Goal: Information Seeking & Learning: Learn about a topic

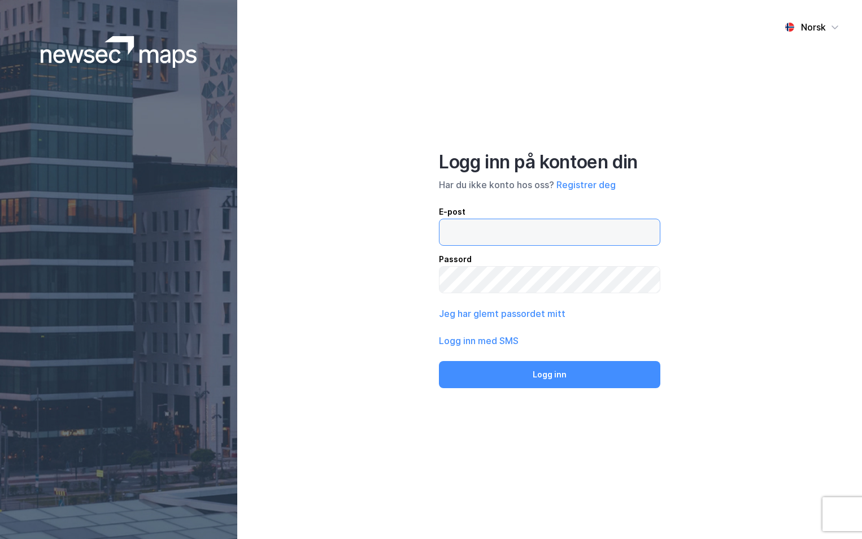
click at [546, 229] on input "email" at bounding box center [549, 232] width 220 height 26
type input "[PERSON_NAME][EMAIL_ADDRESS][DOMAIN_NAME]"
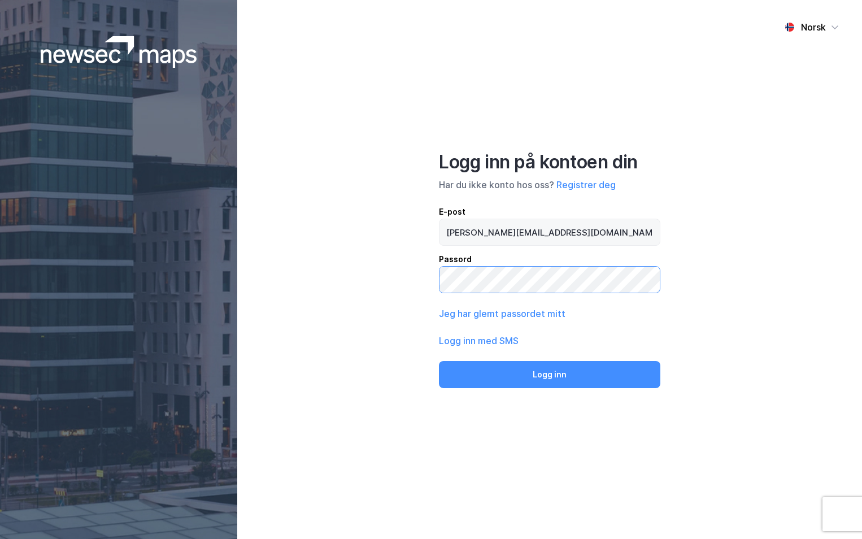
click at [439, 361] on button "Logg inn" at bounding box center [549, 374] width 221 height 27
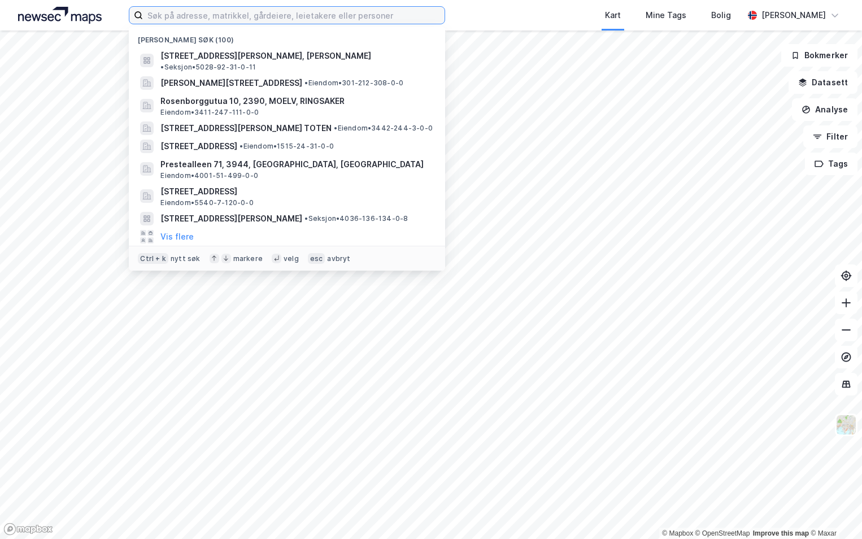
click at [180, 10] on input at bounding box center [293, 15] width 301 height 17
paste input "3203-47/97/0/0"
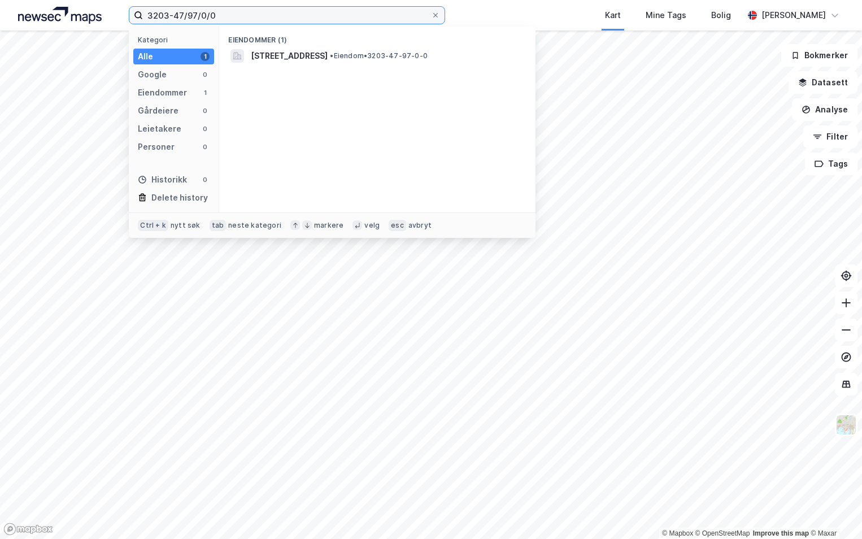
type input "3203-47/97/0/0"
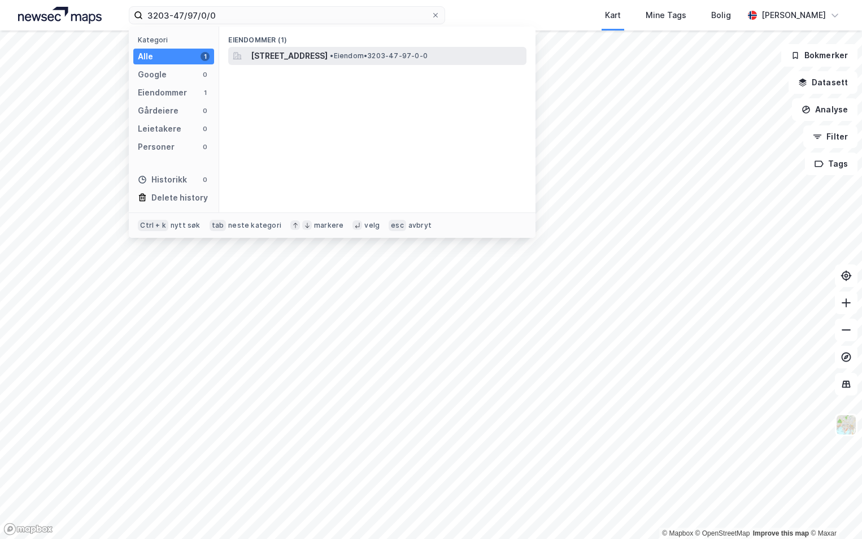
click at [322, 56] on span "[STREET_ADDRESS]" at bounding box center [289, 56] width 77 height 14
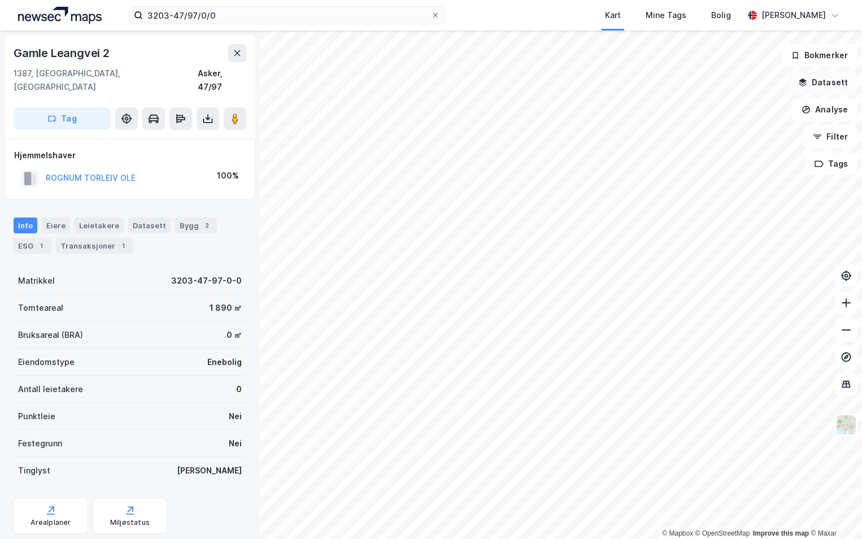
click at [826, 77] on button "Datasett" at bounding box center [822, 82] width 69 height 23
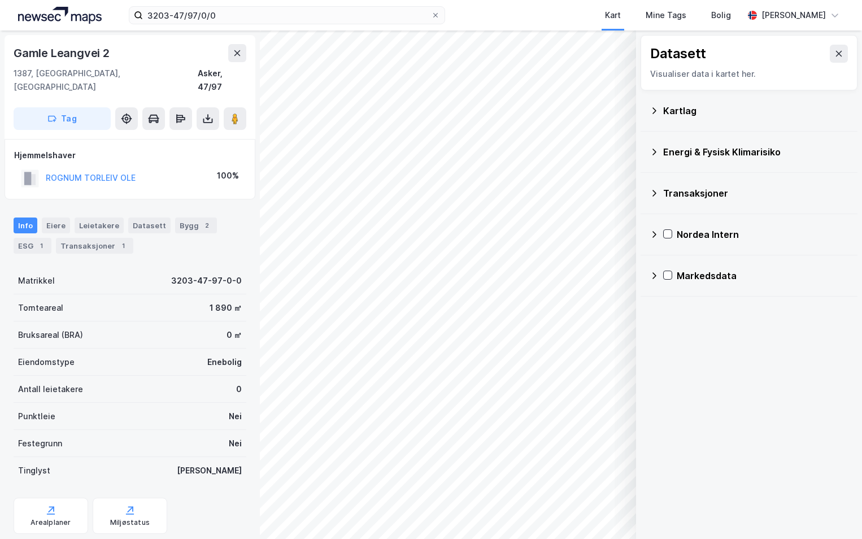
click at [665, 112] on div "Kartlag" at bounding box center [755, 111] width 185 height 14
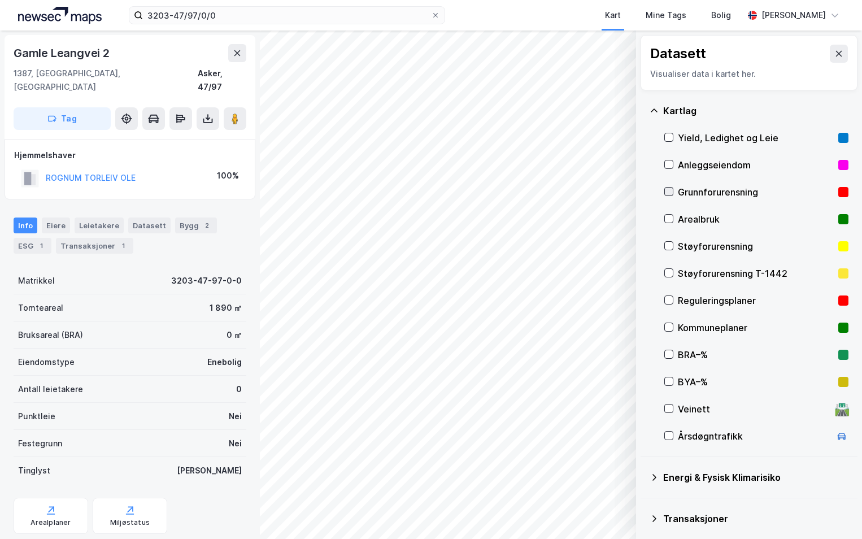
click at [670, 193] on icon at bounding box center [668, 191] width 8 height 8
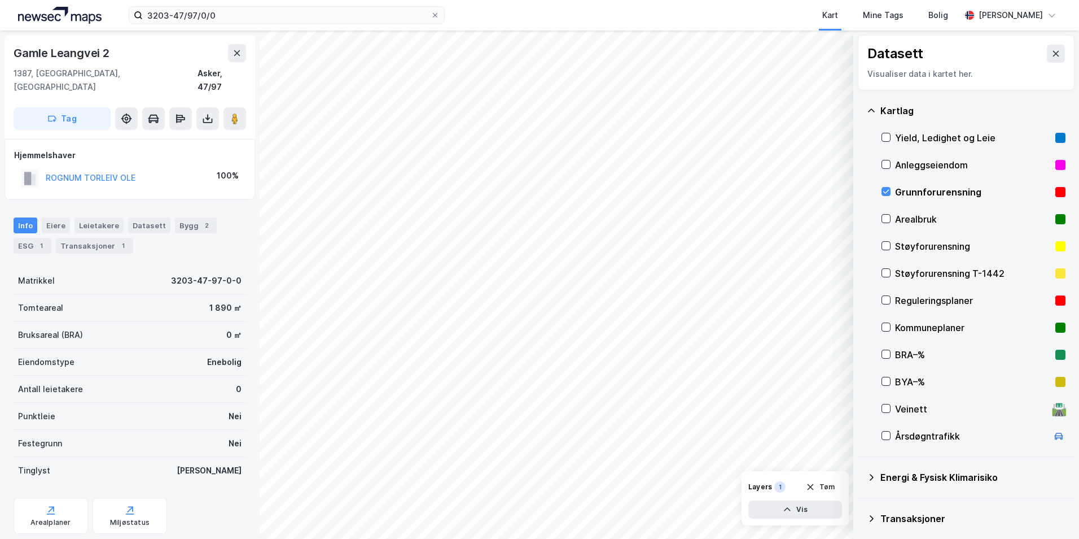
scroll to position [56, 0]
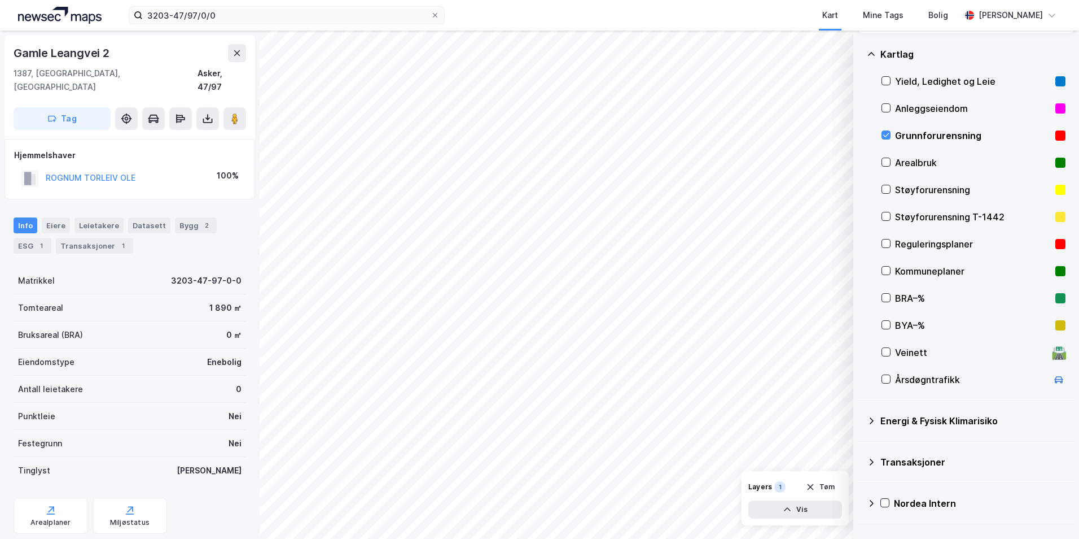
click at [861, 419] on icon at bounding box center [871, 420] width 9 height 9
click at [861, 449] on icon at bounding box center [900, 447] width 8 height 8
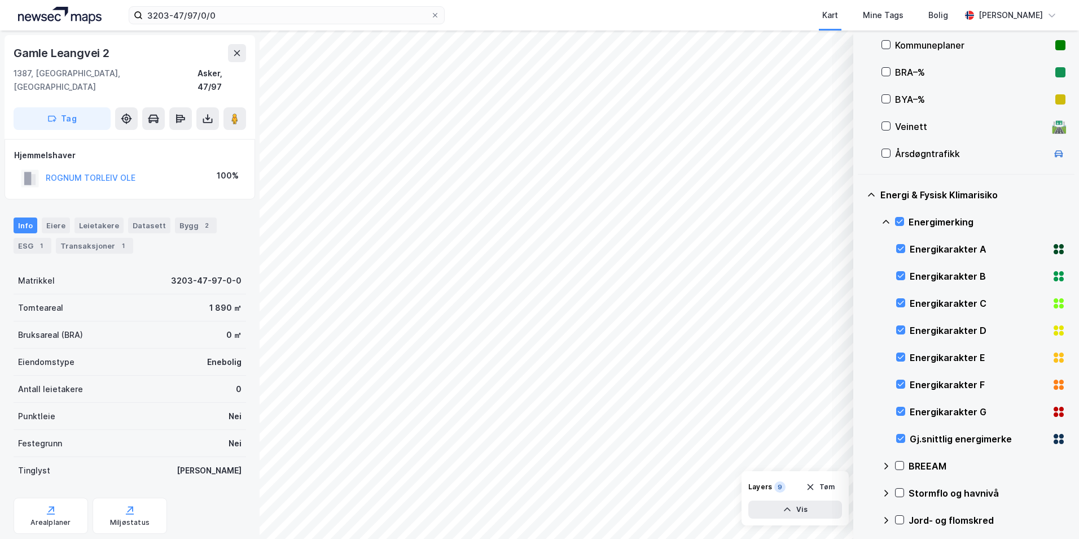
scroll to position [339, 0]
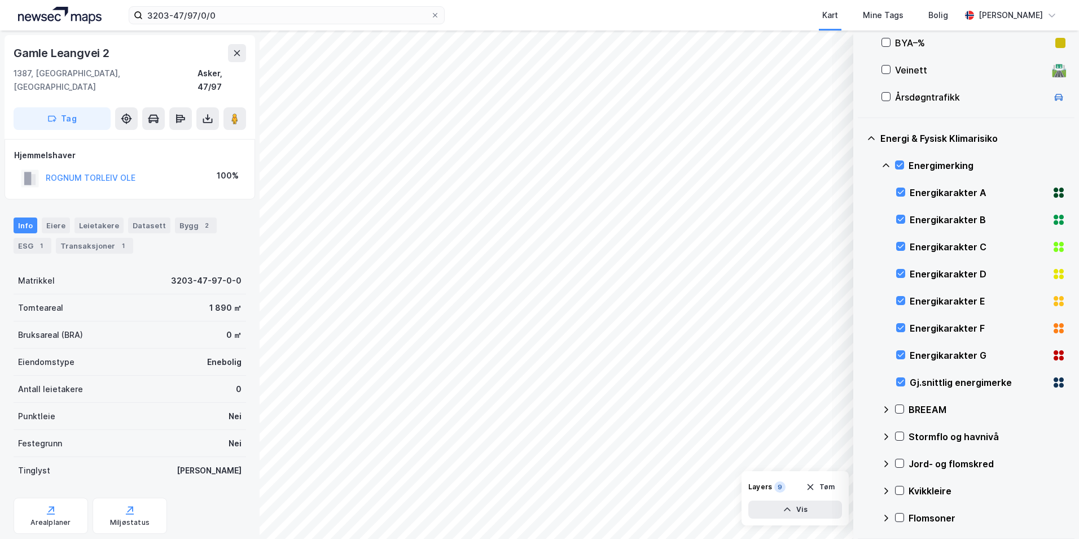
click at [861, 163] on icon at bounding box center [886, 165] width 9 height 9
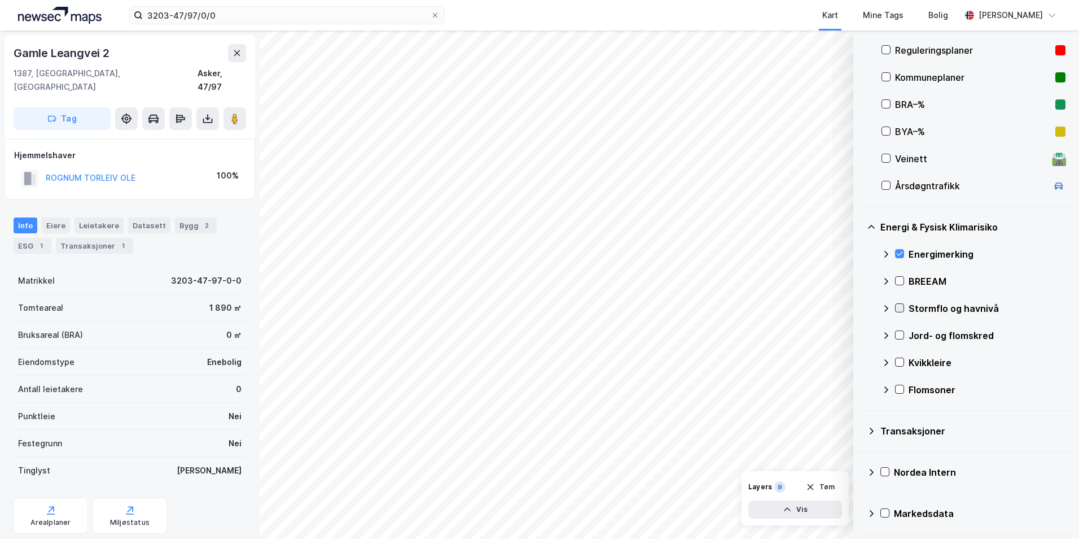
click at [861, 306] on icon at bounding box center [900, 308] width 8 height 8
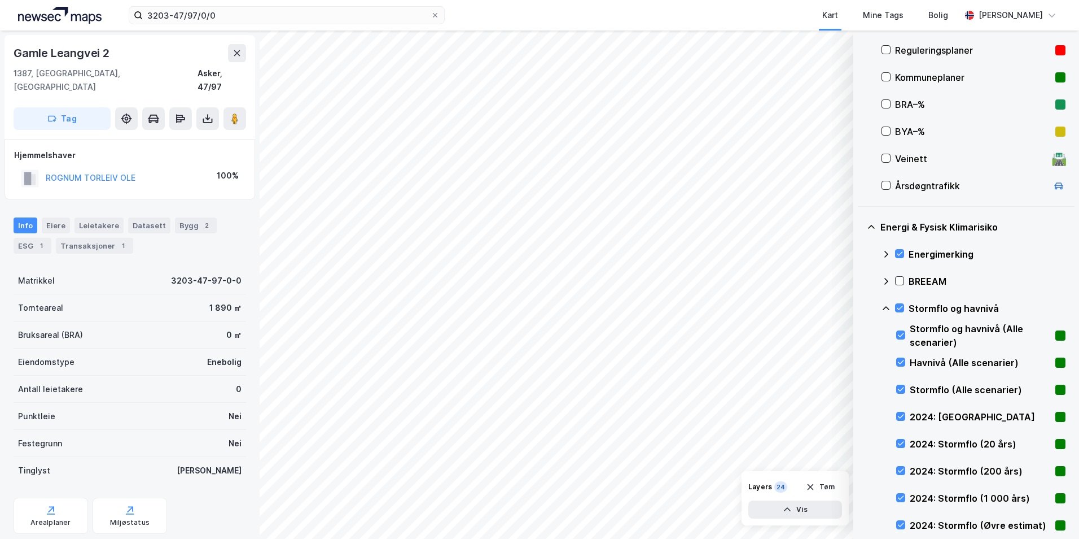
scroll to position [339, 0]
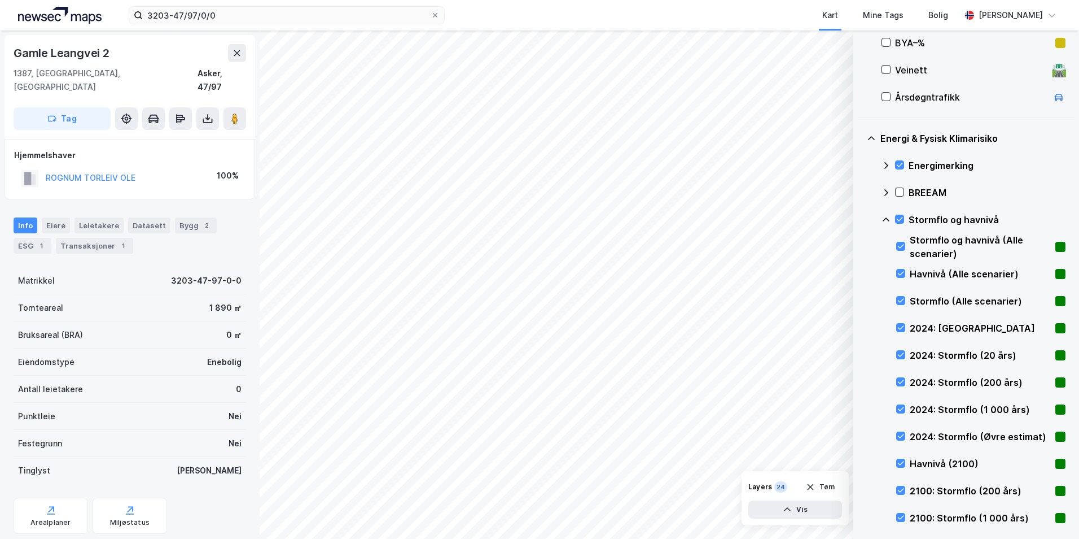
click at [861, 217] on icon at bounding box center [886, 219] width 9 height 9
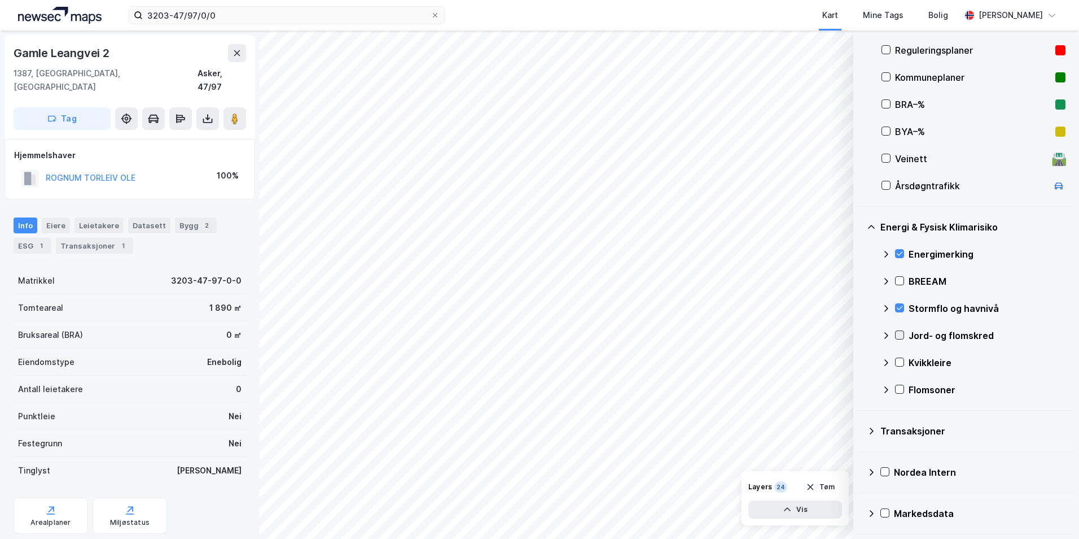
click at [861, 333] on icon at bounding box center [900, 335] width 8 height 8
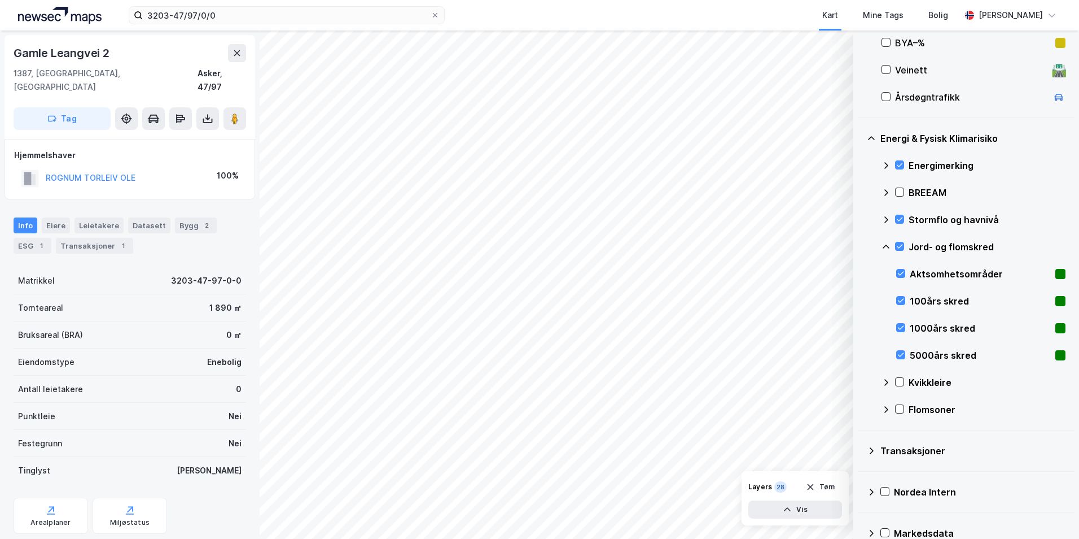
click at [861, 247] on icon at bounding box center [886, 246] width 7 height 4
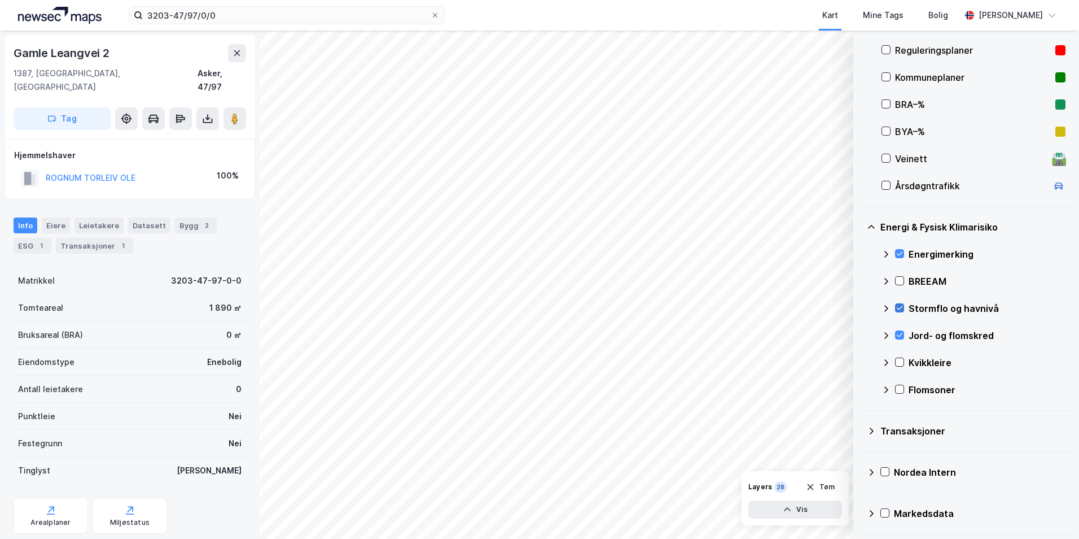
scroll to position [250, 0]
click at [861, 365] on icon at bounding box center [900, 362] width 8 height 8
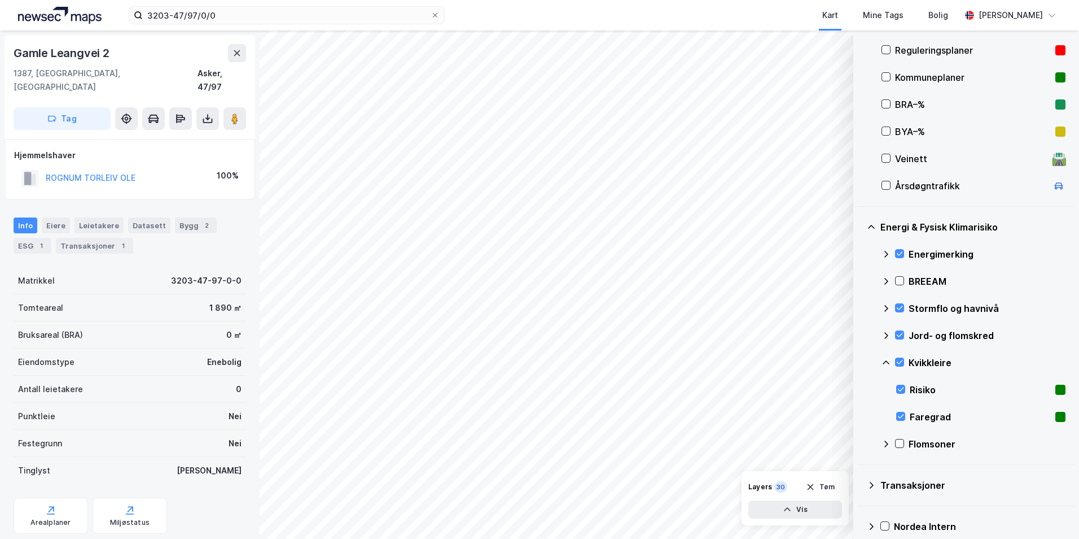
scroll to position [304, 0]
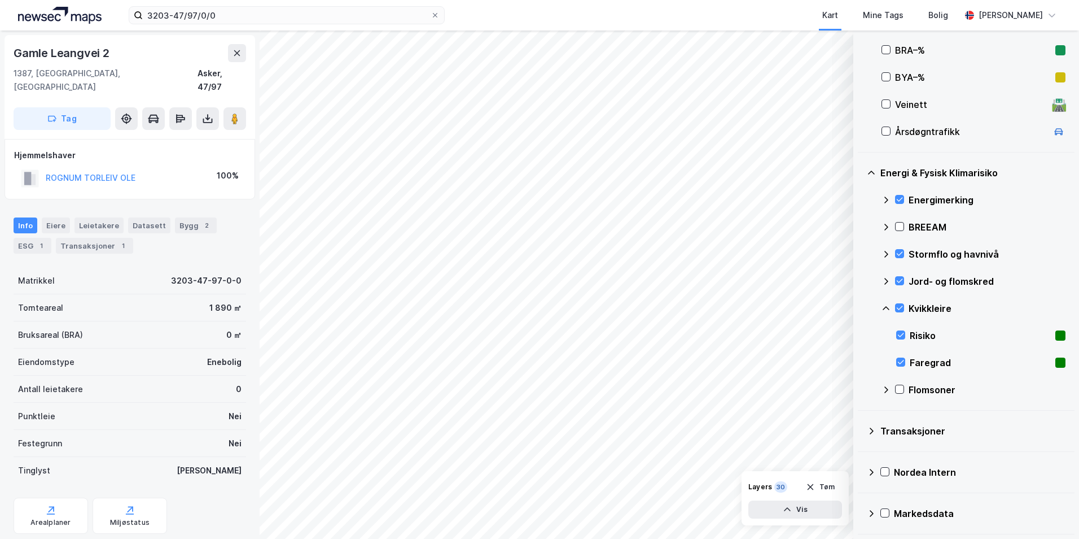
click at [861, 305] on icon at bounding box center [886, 308] width 9 height 9
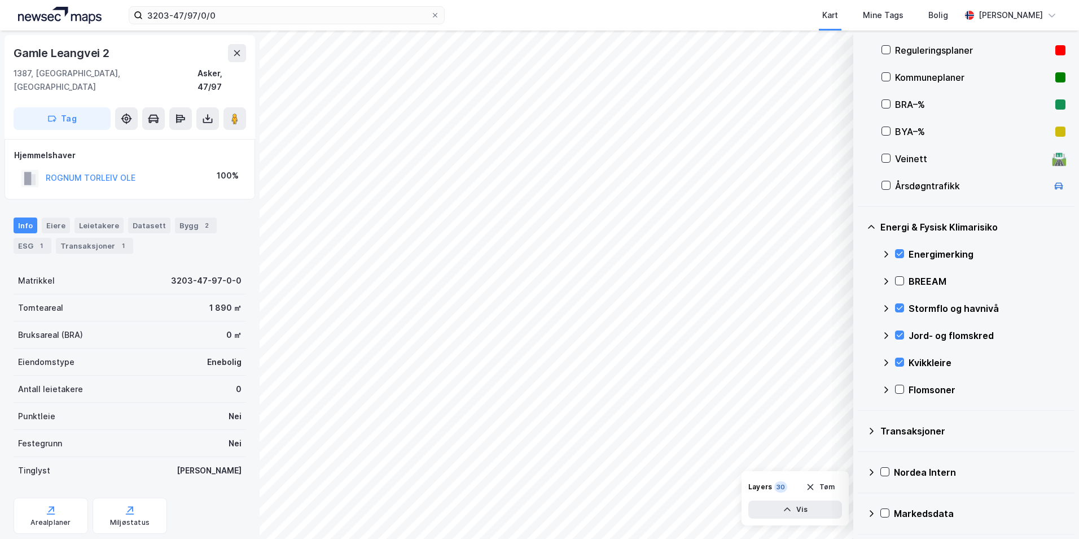
scroll to position [250, 0]
click at [861, 387] on icon at bounding box center [900, 389] width 8 height 8
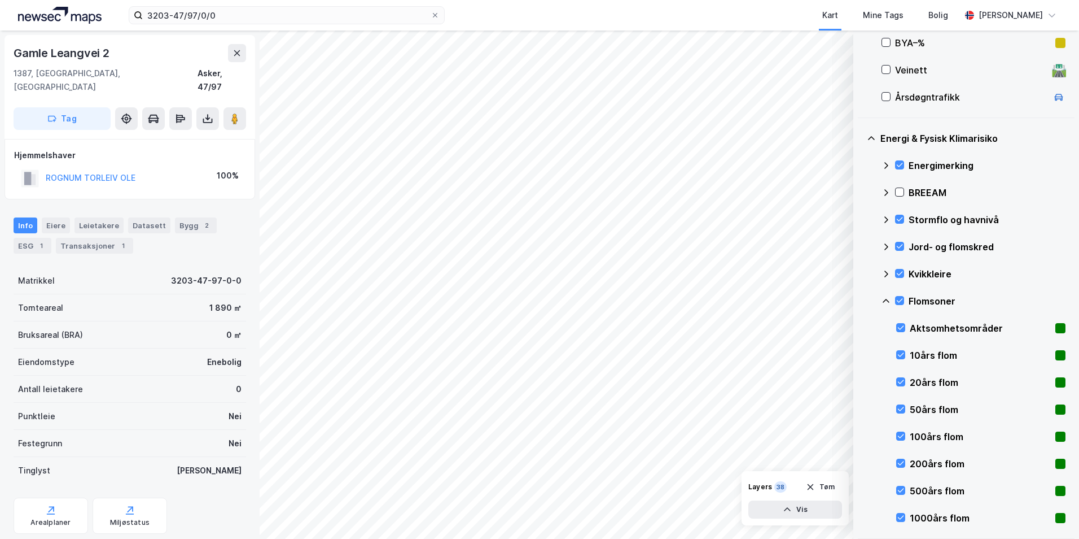
click at [861, 301] on icon at bounding box center [886, 300] width 9 height 9
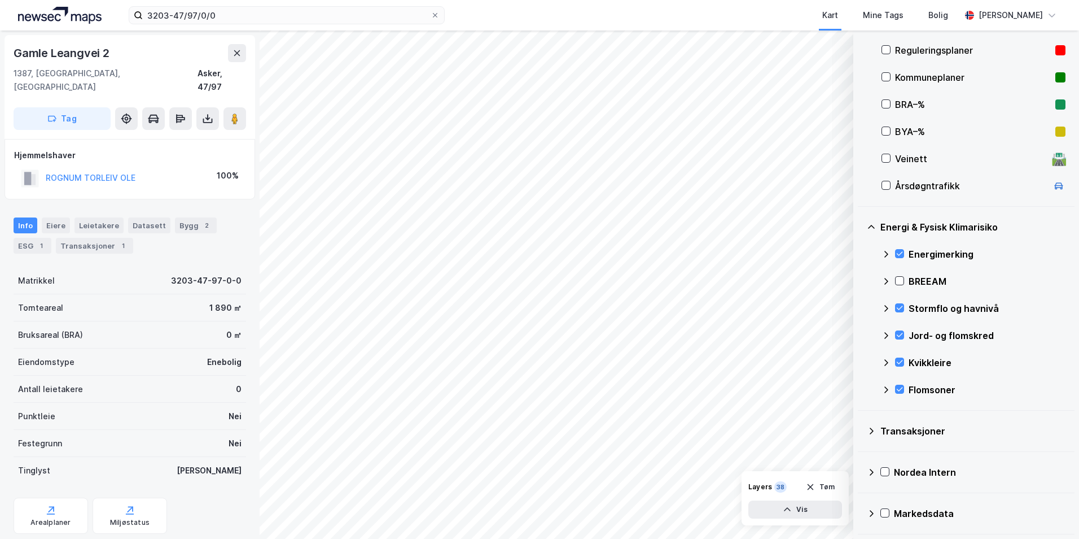
scroll to position [250, 0]
click at [861, 389] on icon at bounding box center [900, 389] width 8 height 8
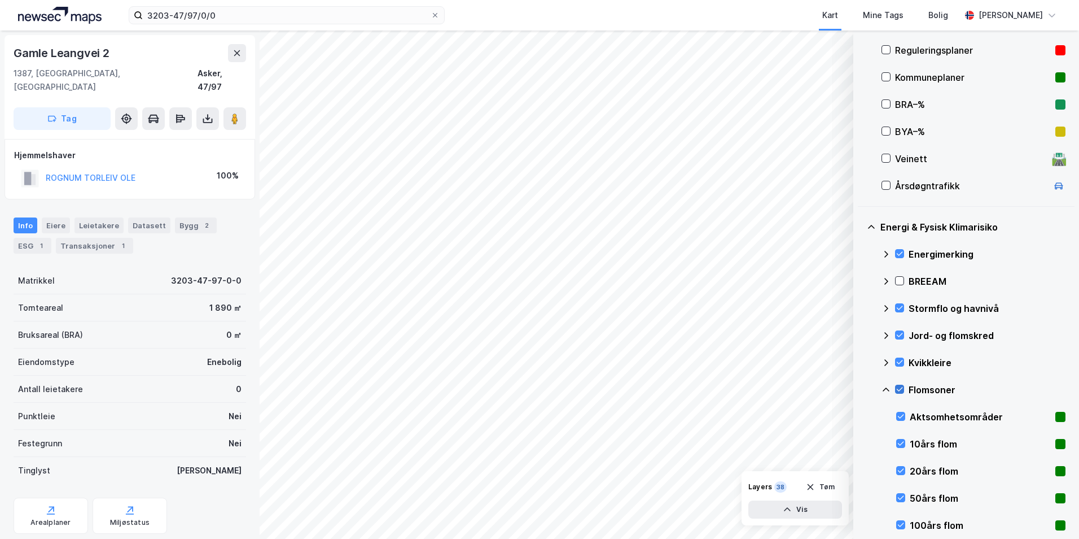
scroll to position [339, 0]
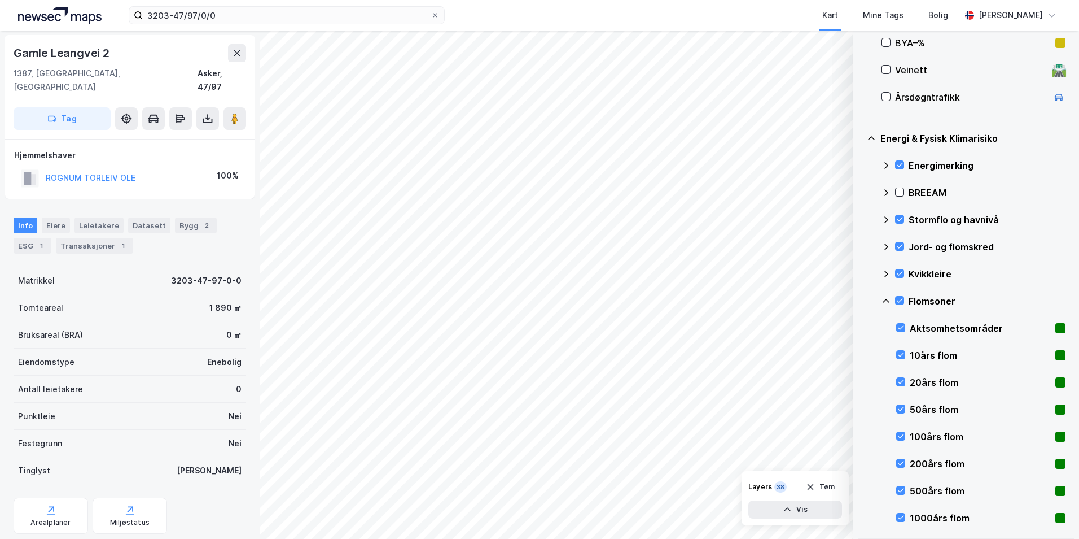
click at [861, 300] on icon at bounding box center [886, 300] width 9 height 9
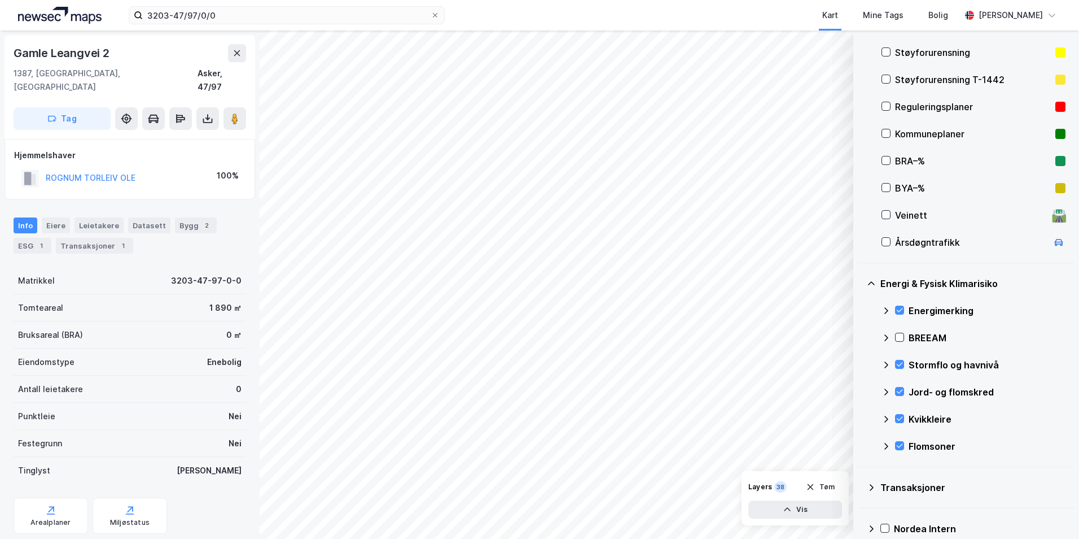
scroll to position [137, 0]
